Goal: Transaction & Acquisition: Purchase product/service

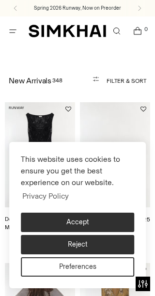
click at [81, 83] on button "Filter & Sort" at bounding box center [114, 80] width 66 height 19
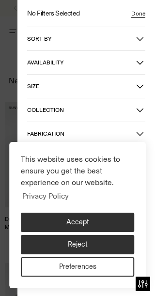
click at [120, 96] on button "Size" at bounding box center [86, 86] width 118 height 23
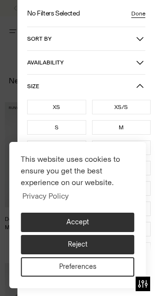
click at [101, 95] on button "Size" at bounding box center [86, 86] width 118 height 23
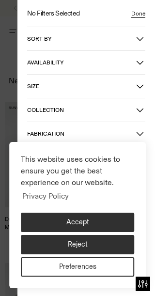
click at [93, 92] on button "Size" at bounding box center [86, 86] width 118 height 23
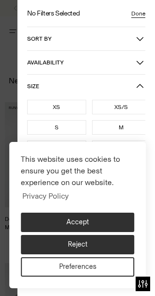
click at [91, 88] on span "Size" at bounding box center [81, 86] width 109 height 7
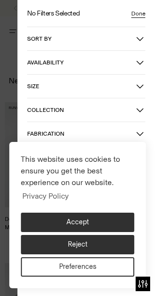
click at [85, 55] on button "Availability" at bounding box center [86, 62] width 118 height 23
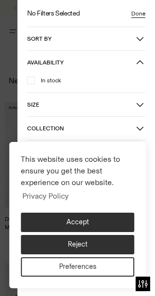
click at [101, 80] on div "In stock" at bounding box center [86, 80] width 118 height 9
click at [85, 73] on button "Availability" at bounding box center [86, 62] width 118 height 23
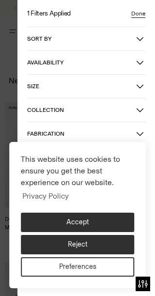
scroll to position [45, 0]
click at [46, 81] on button "Size" at bounding box center [86, 86] width 118 height 23
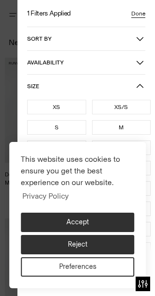
click at [47, 88] on span "Size" at bounding box center [81, 86] width 109 height 7
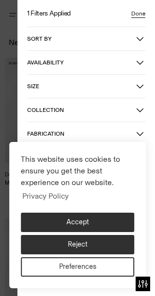
click at [43, 89] on span "Size" at bounding box center [81, 86] width 109 height 7
